Goal: Transaction & Acquisition: Purchase product/service

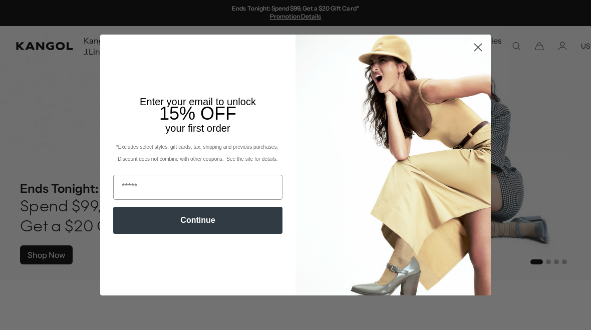
click at [484, 42] on circle "Close dialog" at bounding box center [478, 47] width 17 height 17
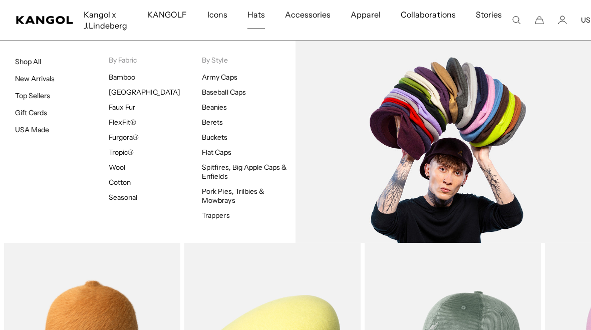
click at [224, 152] on link "Flat Caps" at bounding box center [216, 152] width 29 height 9
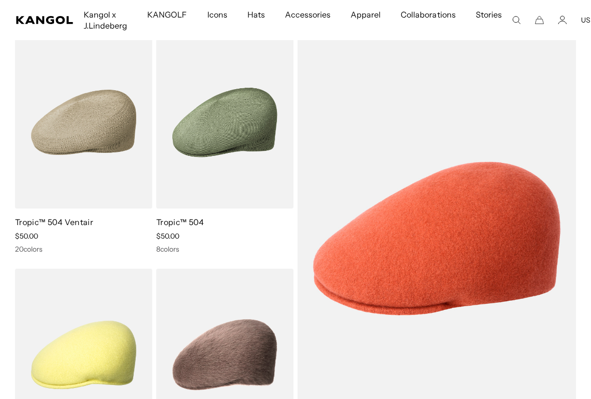
scroll to position [82, 0]
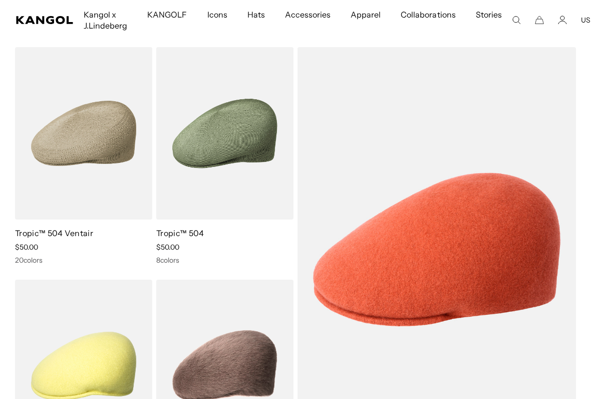
click at [0, 0] on img at bounding box center [0, 0] width 0 height 0
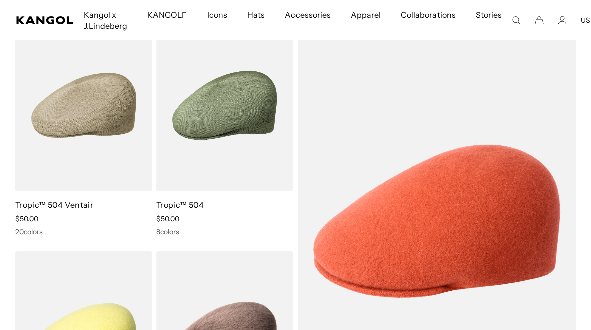
scroll to position [0, 206]
click at [0, 0] on img at bounding box center [0, 0] width 0 height 0
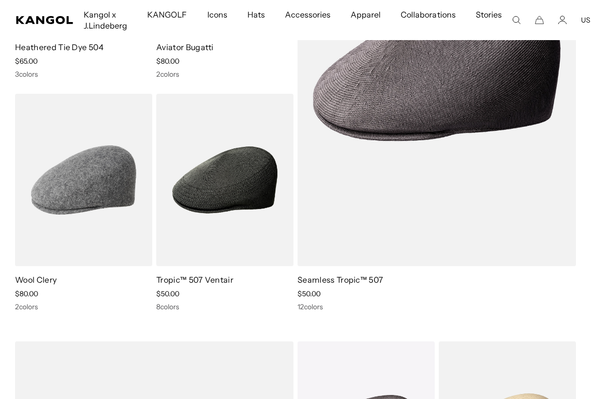
click at [0, 0] on img at bounding box center [0, 0] width 0 height 0
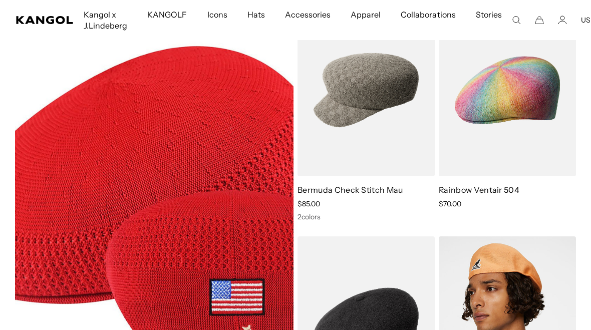
click at [535, 23] on icon "Cart" at bounding box center [539, 20] width 9 height 9
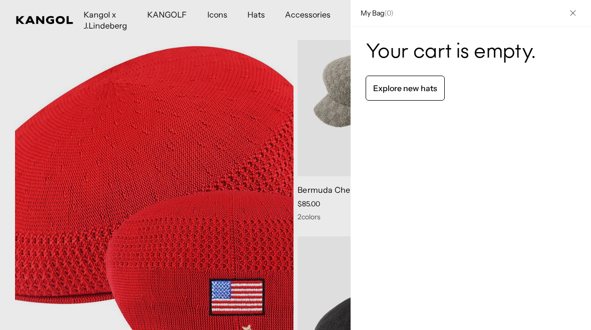
click at [573, 17] on button "Close" at bounding box center [573, 13] width 26 height 26
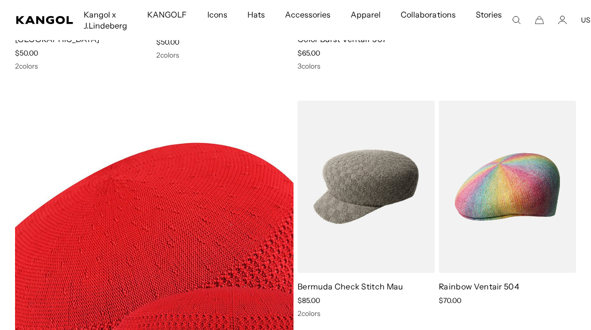
scroll to position [3397, 0]
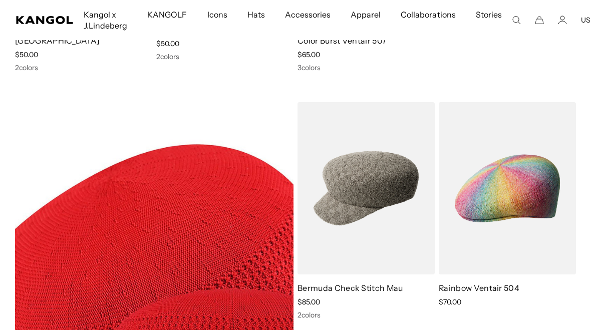
click at [585, 20] on button "USD" at bounding box center [588, 20] width 15 height 9
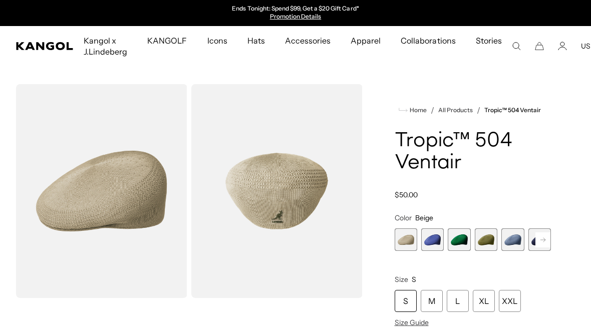
click at [544, 246] on rect at bounding box center [543, 240] width 15 height 15
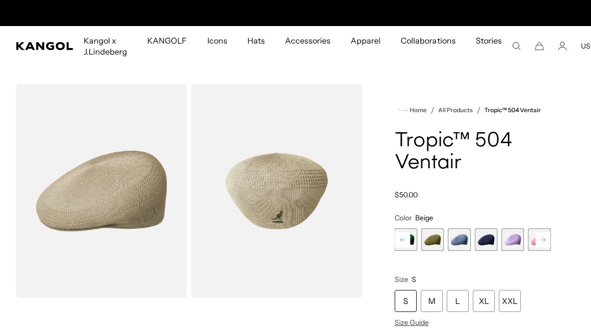
scroll to position [0, 206]
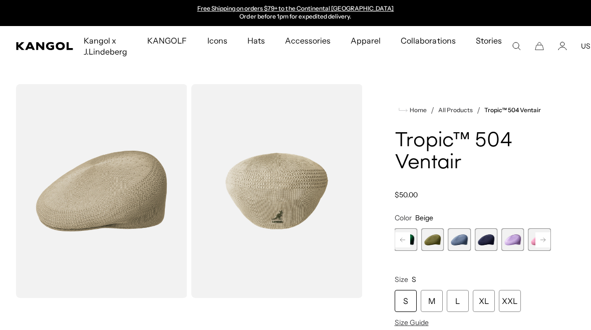
click at [490, 243] on span "6 of 22" at bounding box center [486, 240] width 23 height 23
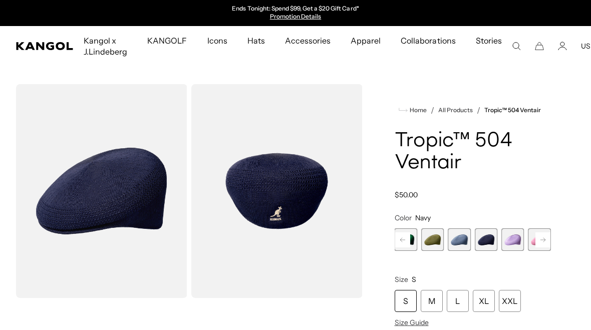
click at [543, 240] on icon at bounding box center [543, 240] width 5 height 4
click at [544, 240] on icon at bounding box center [543, 240] width 5 height 4
click at [545, 243] on rect at bounding box center [543, 240] width 15 height 15
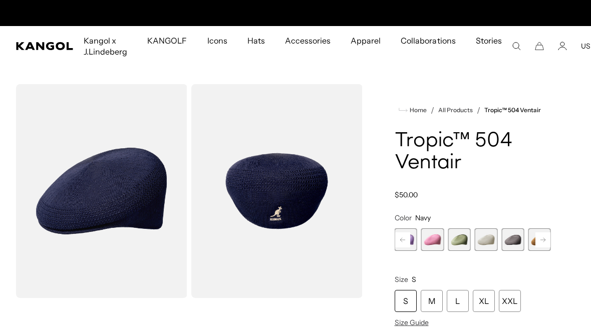
click at [546, 241] on rect at bounding box center [543, 240] width 15 height 15
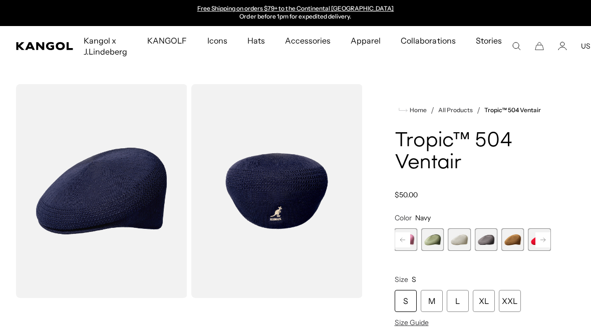
click at [546, 242] on rect at bounding box center [543, 240] width 15 height 15
click at [546, 244] on rect at bounding box center [543, 240] width 15 height 15
click at [546, 245] on rect at bounding box center [543, 240] width 15 height 15
click at [546, 246] on rect at bounding box center [543, 240] width 15 height 15
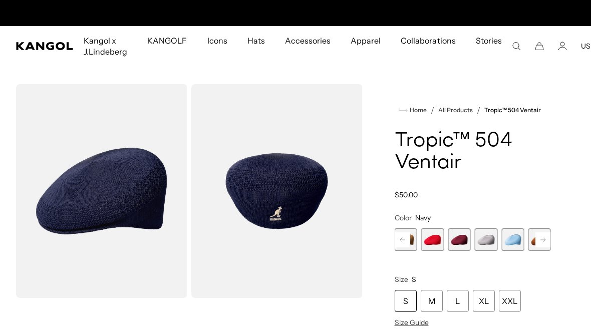
click at [545, 243] on rect at bounding box center [543, 240] width 15 height 15
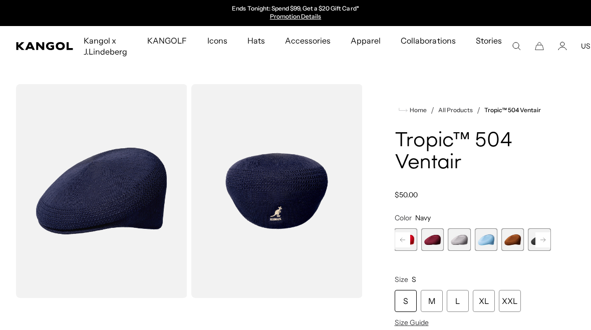
click at [545, 243] on rect at bounding box center [543, 240] width 15 height 15
click at [515, 244] on span "18 of 22" at bounding box center [513, 240] width 23 height 23
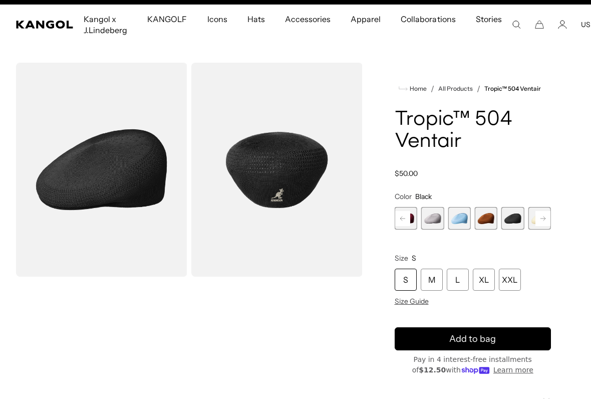
scroll to position [0, 206]
click at [425, 304] on span "Size Guide" at bounding box center [412, 301] width 34 height 9
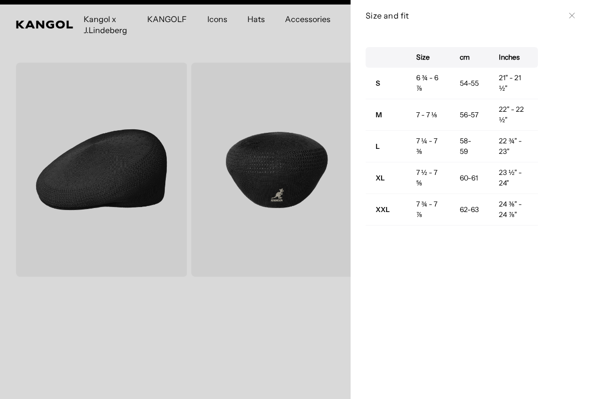
scroll to position [0, 0]
click at [56, 226] on div at bounding box center [295, 199] width 591 height 399
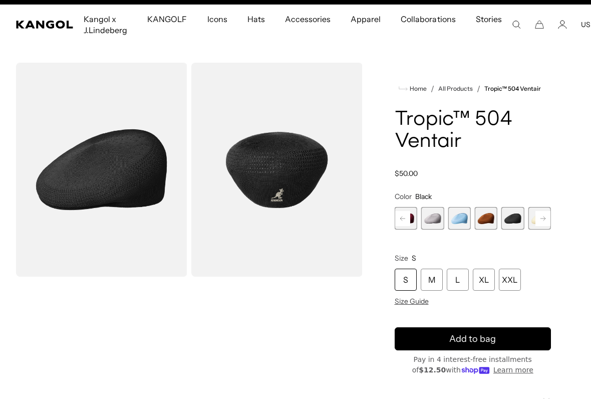
click at [489, 285] on div "XL" at bounding box center [484, 280] width 22 height 22
click at [505, 330] on button "Add to bag" at bounding box center [473, 338] width 157 height 23
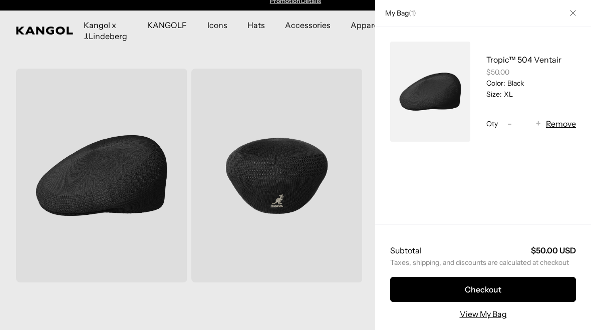
click at [48, 180] on div at bounding box center [295, 165] width 591 height 330
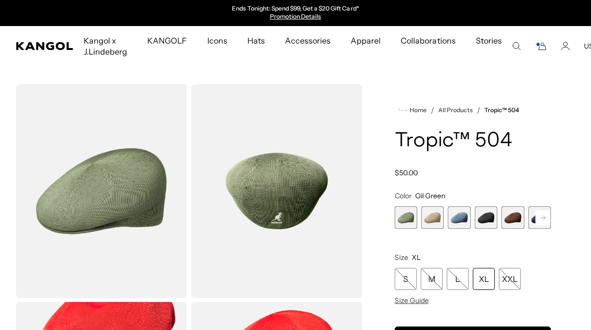
click at [489, 215] on span "4 of 9" at bounding box center [486, 217] width 23 height 23
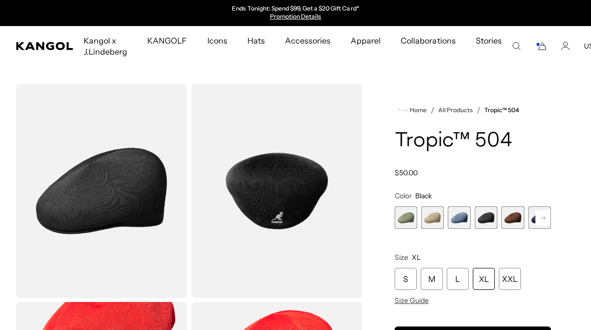
click at [133, 174] on img "Gallery Viewer" at bounding box center [101, 191] width 171 height 214
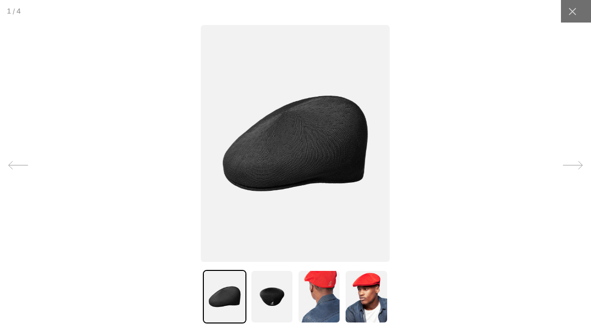
scroll to position [0, 206]
click at [571, 12] on icon at bounding box center [573, 12] width 10 height 10
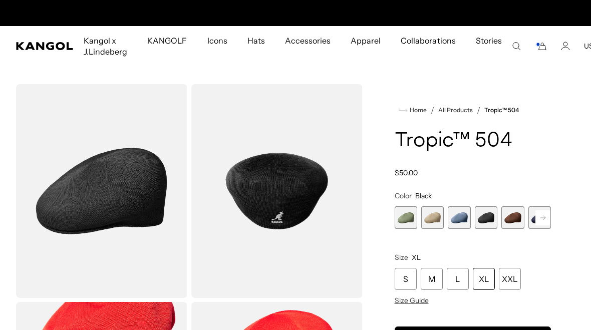
scroll to position [0, 0]
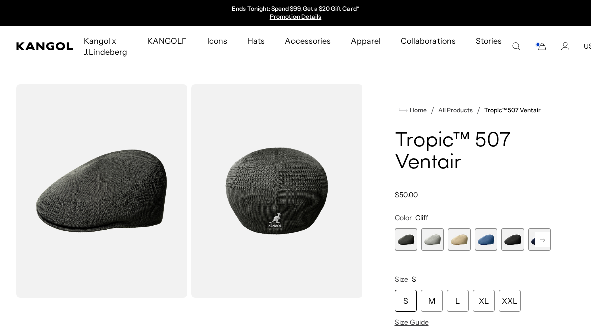
click at [519, 246] on span "5 of 9" at bounding box center [513, 240] width 23 height 23
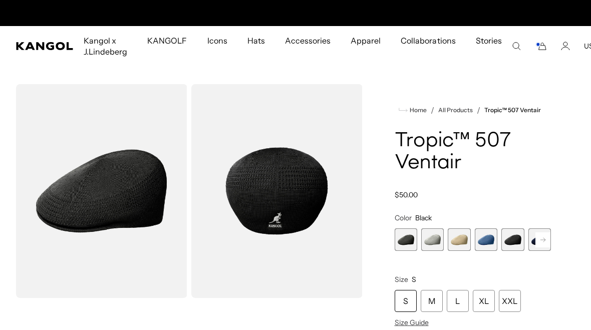
scroll to position [0, 206]
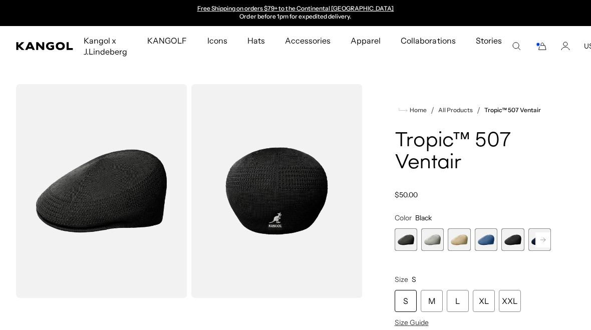
click at [487, 300] on div "XL" at bounding box center [484, 301] width 22 height 22
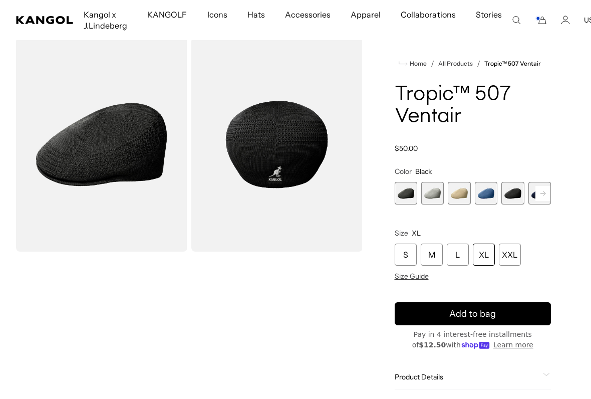
scroll to position [0, 206]
click at [486, 259] on div "XL" at bounding box center [484, 255] width 22 height 22
click at [500, 313] on button "Add to bag" at bounding box center [473, 313] width 157 height 23
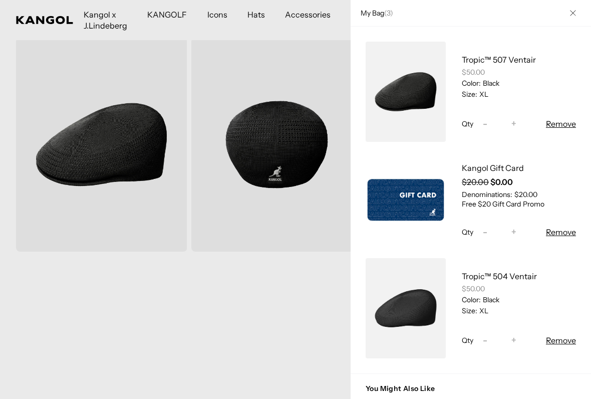
click at [82, 272] on div at bounding box center [295, 199] width 591 height 399
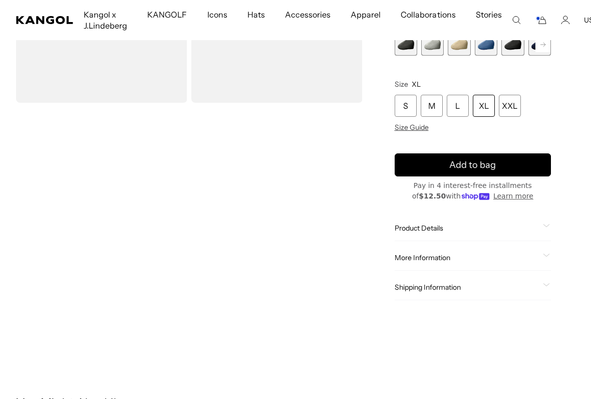
scroll to position [0, 0]
click at [550, 225] on icon at bounding box center [547, 226] width 6 height 3
